Goal: Transaction & Acquisition: Subscribe to service/newsletter

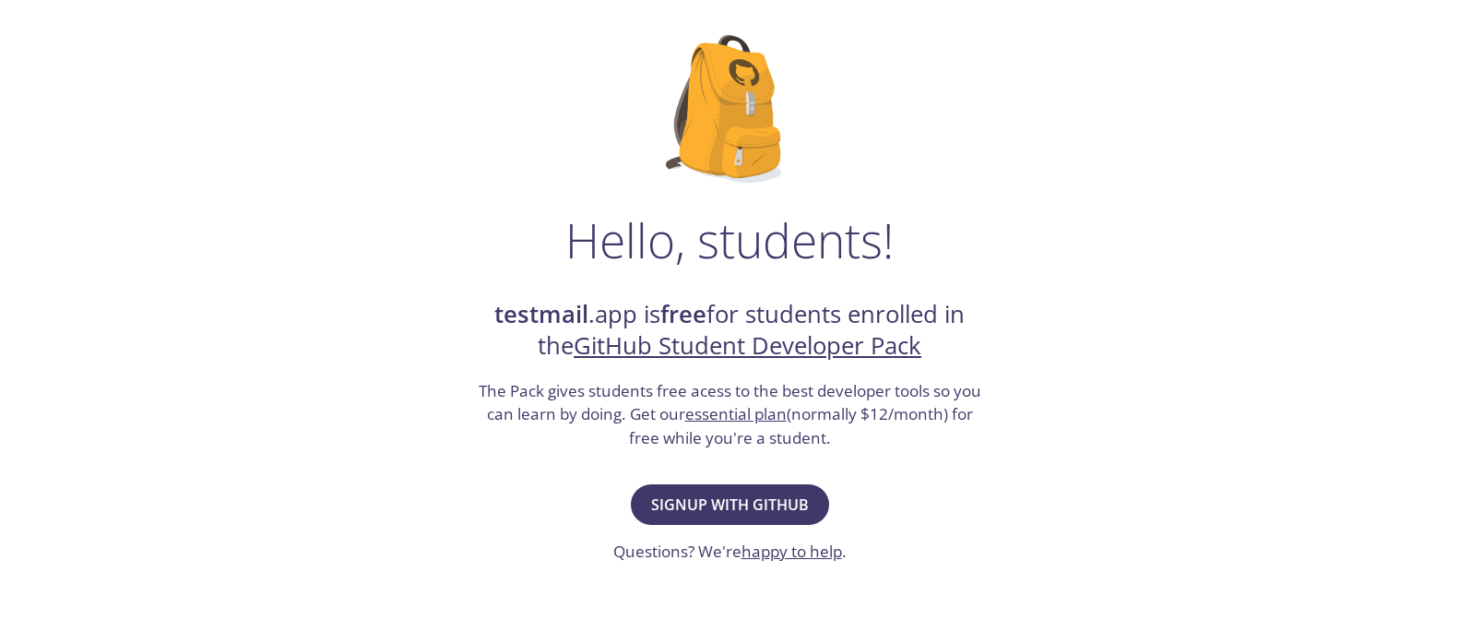
scroll to position [105, 0]
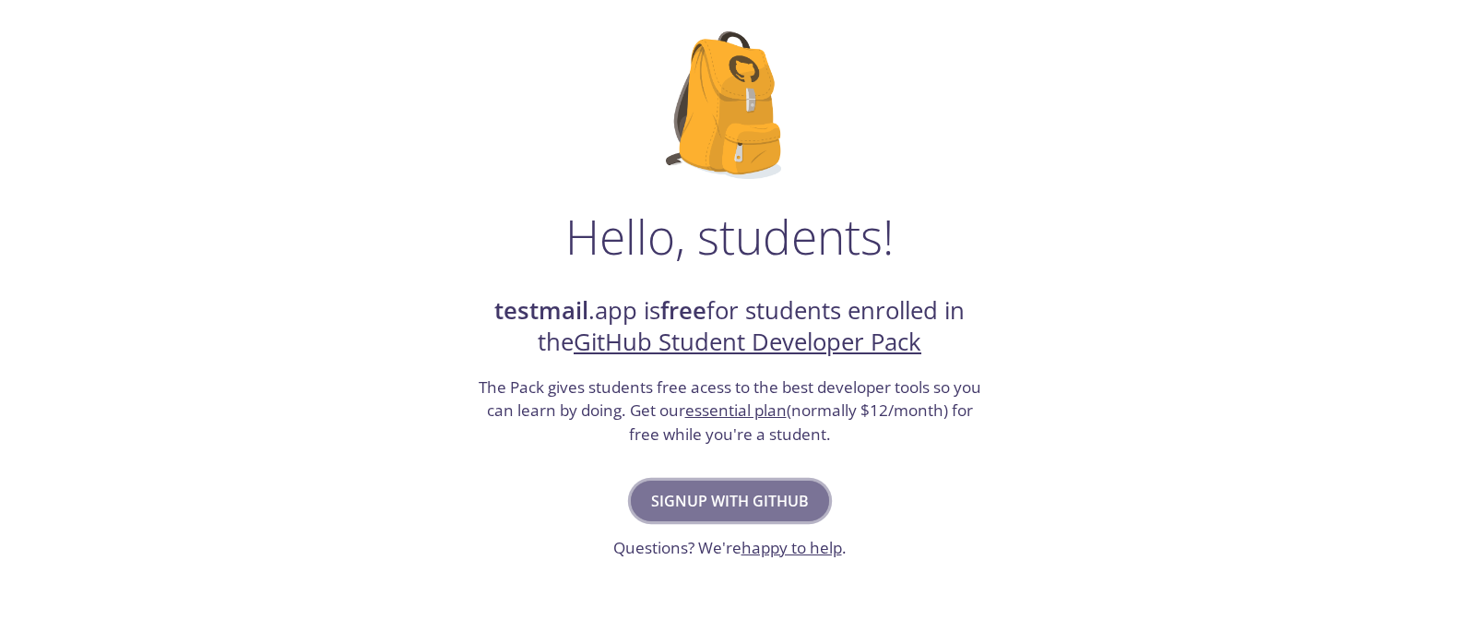
click at [741, 495] on span "Signup with GitHub" at bounding box center [730, 501] width 158 height 26
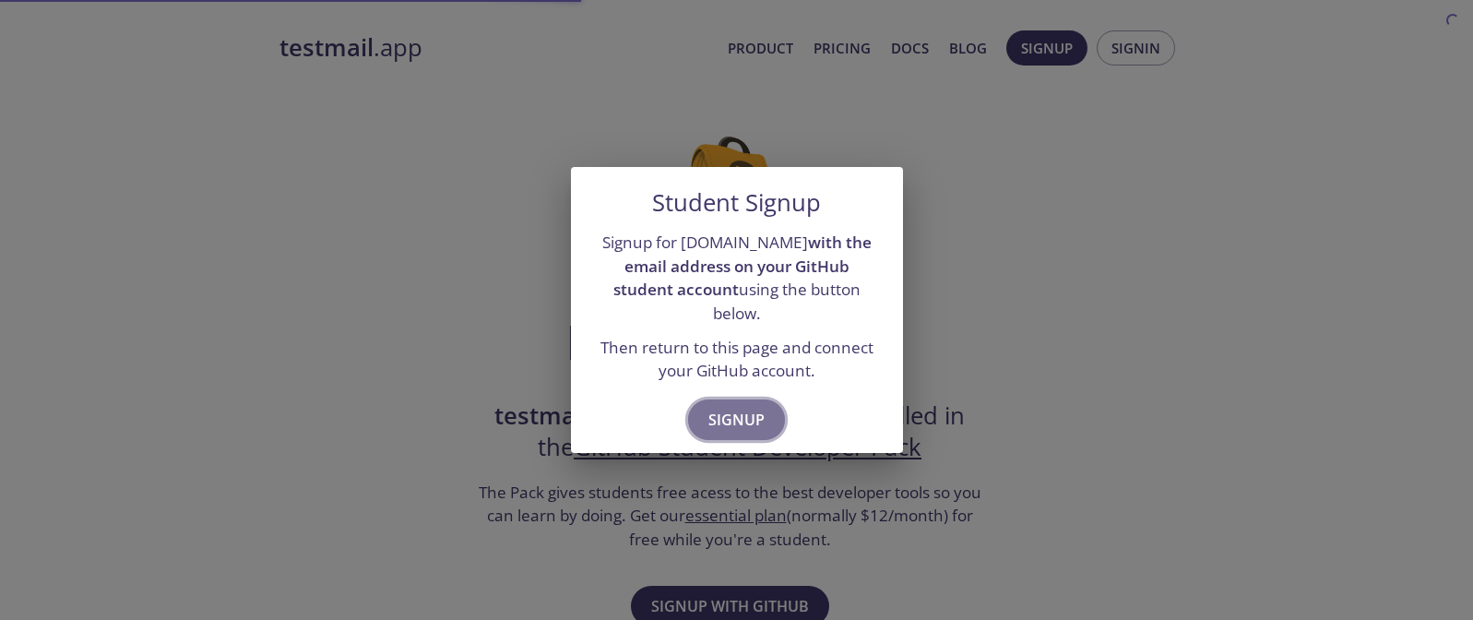
click at [735, 411] on span "Signup" at bounding box center [736, 420] width 56 height 26
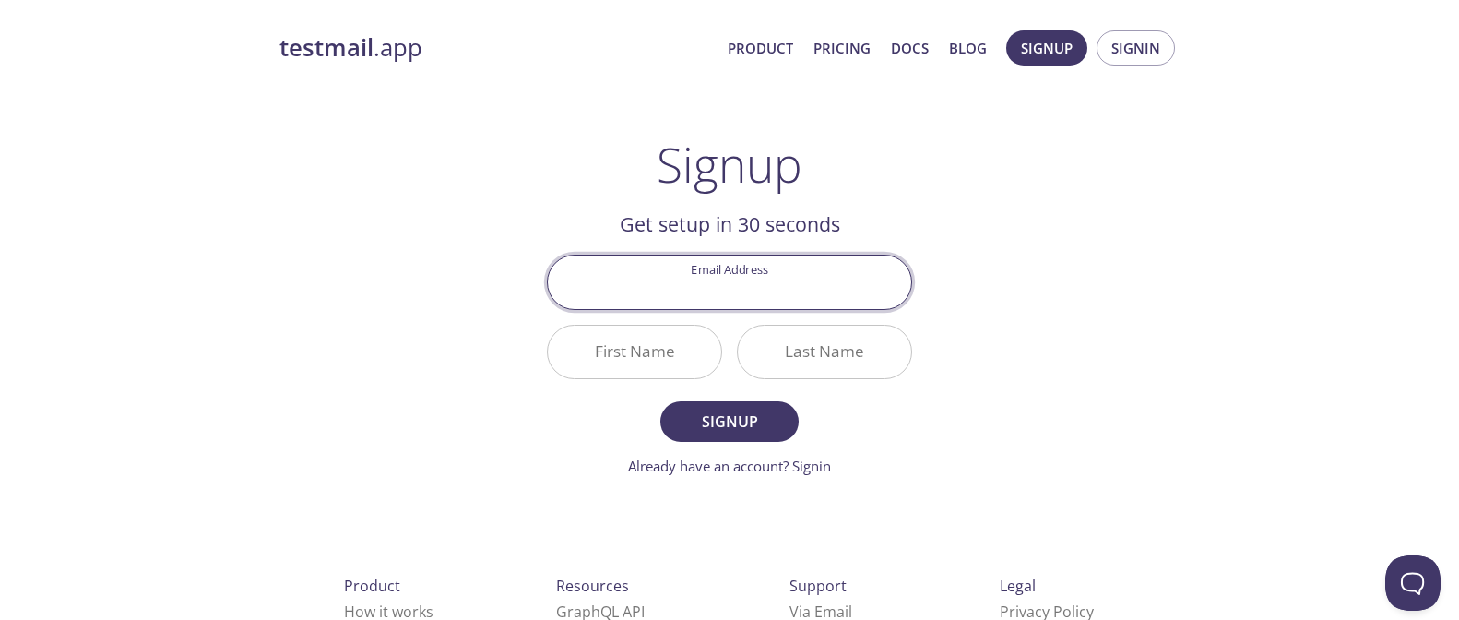
click at [791, 285] on input "Email Address" at bounding box center [729, 282] width 363 height 53
type input "[EMAIL_ADDRESS][DOMAIN_NAME]"
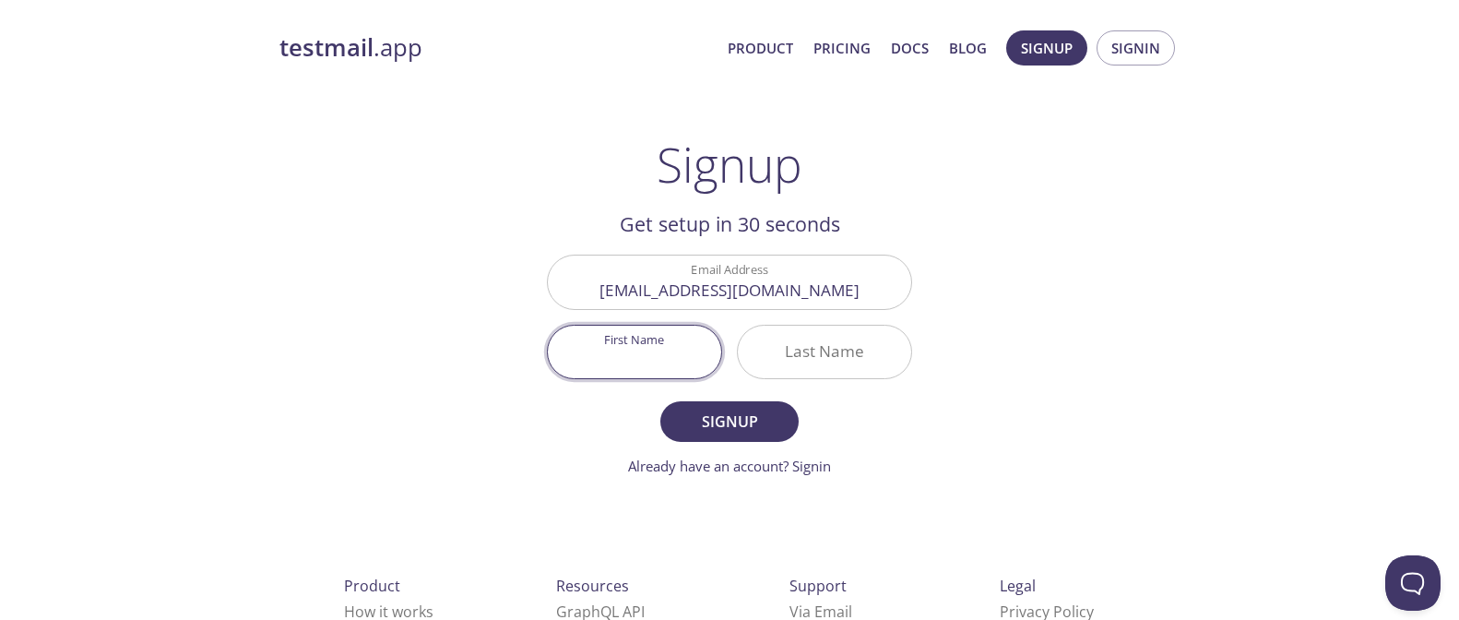
click at [705, 363] on input "First Name" at bounding box center [634, 352] width 173 height 53
click at [851, 40] on link "Pricing" at bounding box center [842, 48] width 57 height 24
